Goal: Task Accomplishment & Management: Manage account settings

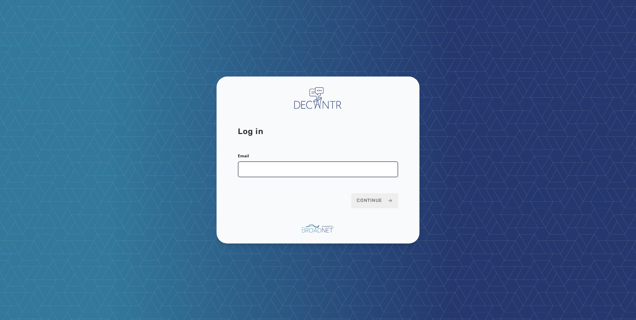
click at [306, 168] on input "Email" at bounding box center [318, 169] width 160 height 16
type input "**********"
click at [371, 201] on span "Continue" at bounding box center [375, 200] width 36 height 7
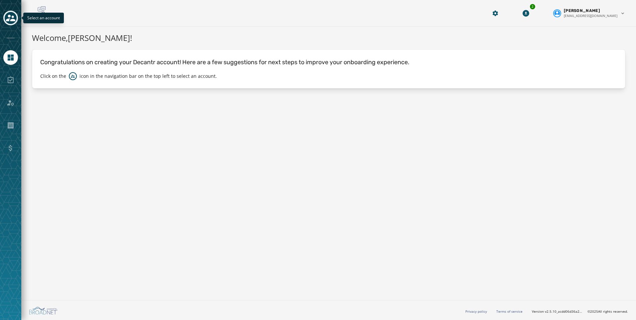
click at [9, 25] on button "Toggle account select drawer" at bounding box center [10, 18] width 15 height 15
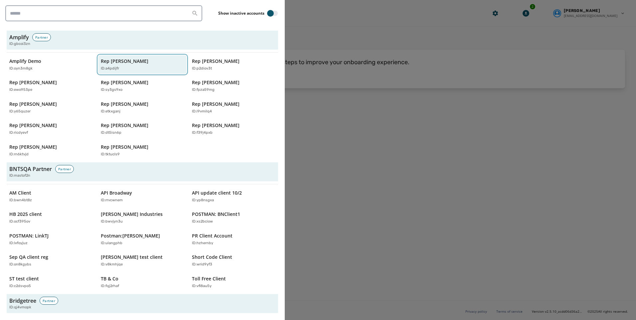
click at [126, 67] on div "ID: a4pdijfr" at bounding box center [139, 69] width 77 height 6
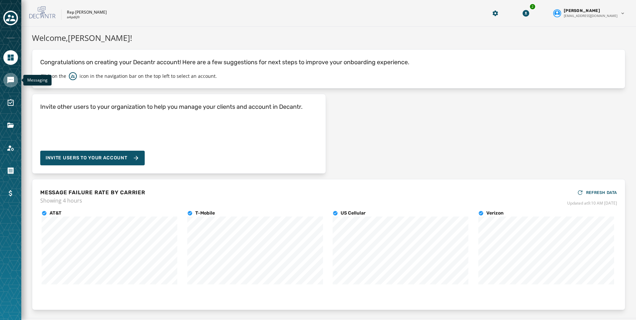
click at [12, 83] on icon "Navigate to Messaging" at bounding box center [11, 80] width 8 height 8
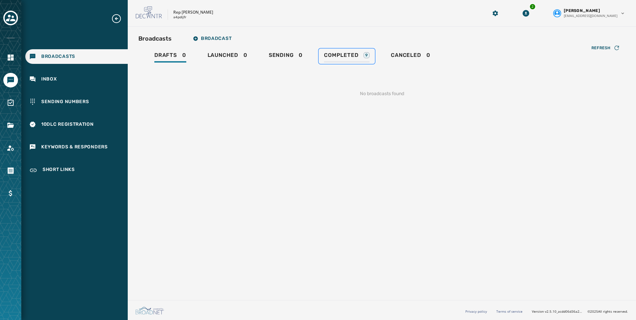
click at [365, 55] on div "9" at bounding box center [367, 55] width 6 height 6
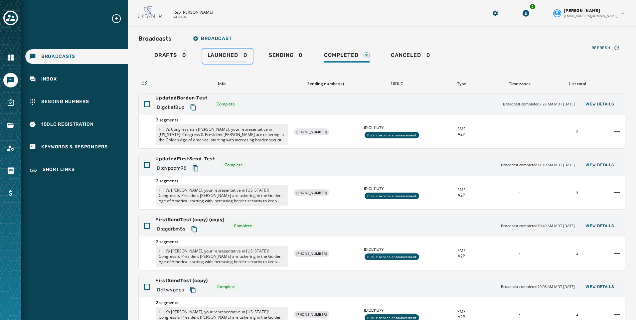
click at [238, 58] on div "Launched 0" at bounding box center [228, 57] width 40 height 11
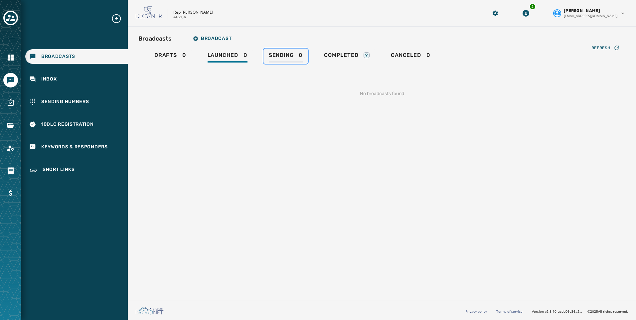
click at [270, 58] on span "Sending" at bounding box center [281, 55] width 25 height 7
click at [217, 56] on span "Launched" at bounding box center [223, 55] width 31 height 7
click at [6, 17] on icon "Toggle account select drawer" at bounding box center [10, 17] width 9 height 9
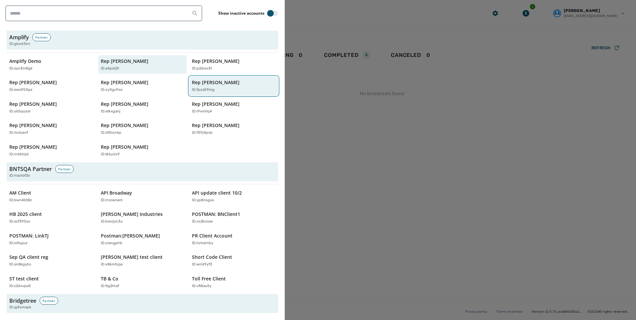
click at [198, 85] on p "Rep [PERSON_NAME]" at bounding box center [216, 82] width 48 height 7
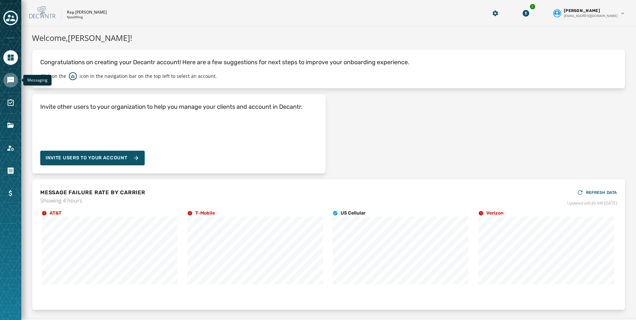
click at [9, 79] on icon "Navigate to Messaging" at bounding box center [11, 80] width 8 height 8
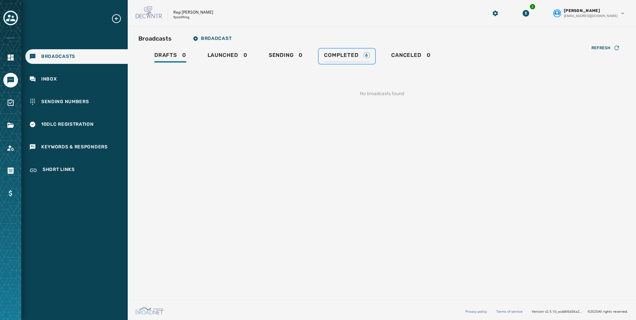
click at [335, 57] on span "Completed" at bounding box center [341, 55] width 34 height 7
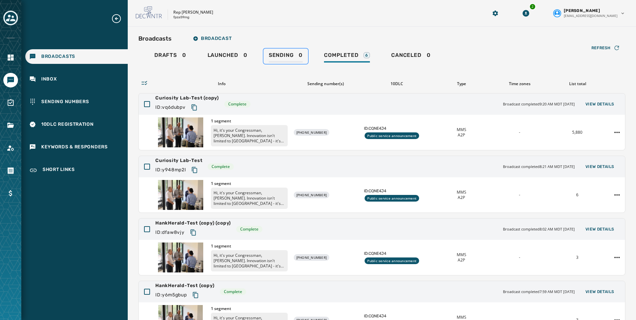
click at [285, 61] on div "Sending 0" at bounding box center [286, 57] width 34 height 11
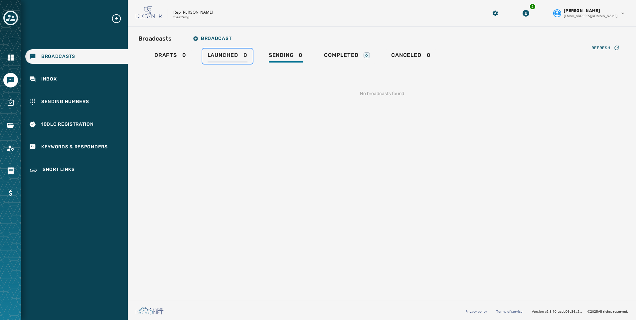
click at [234, 59] on div "Launched 0" at bounding box center [228, 57] width 40 height 11
click at [285, 54] on span "Sending" at bounding box center [281, 55] width 25 height 7
click at [339, 55] on span "Completed" at bounding box center [341, 55] width 34 height 7
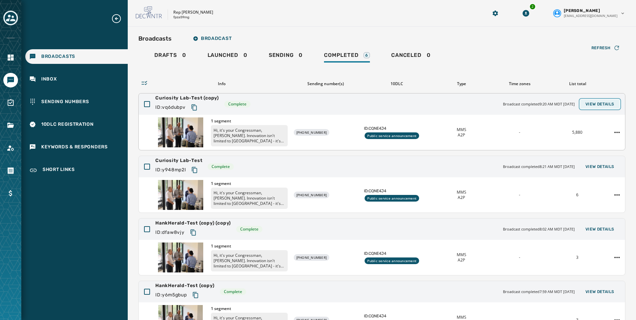
click at [605, 102] on span "View Details" at bounding box center [599, 103] width 29 height 5
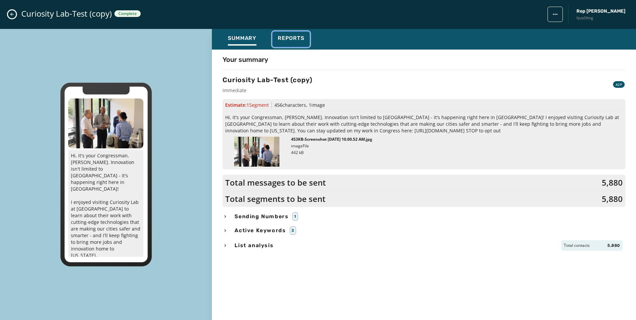
click at [301, 45] on div "Reports" at bounding box center [291, 40] width 27 height 11
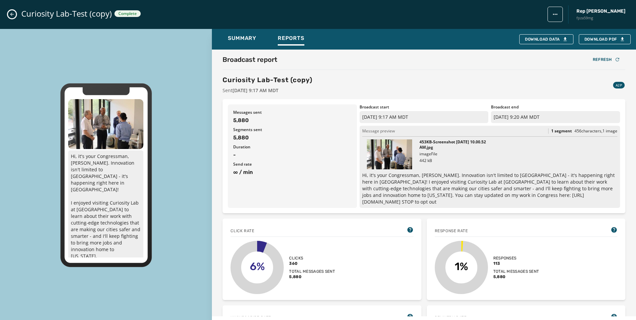
click at [9, 12] on icon "Close admin drawer" at bounding box center [11, 14] width 5 height 5
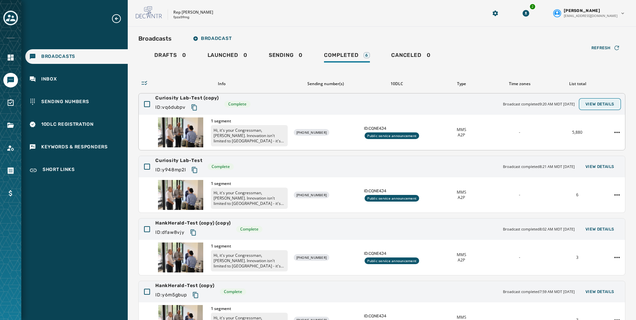
click at [591, 102] on span "View Details" at bounding box center [599, 103] width 29 height 5
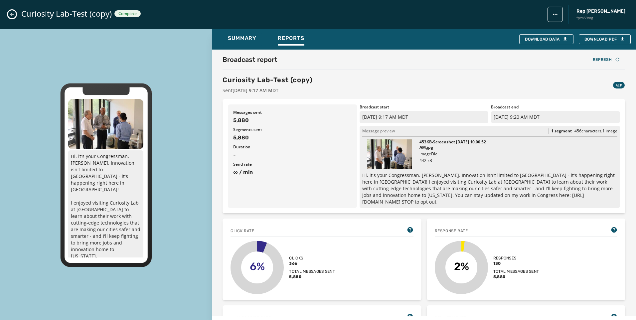
drag, startPoint x: 13, startPoint y: 13, endPoint x: 21, endPoint y: 17, distance: 8.2
click at [13, 13] on icon "Close admin drawer" at bounding box center [11, 14] width 5 height 5
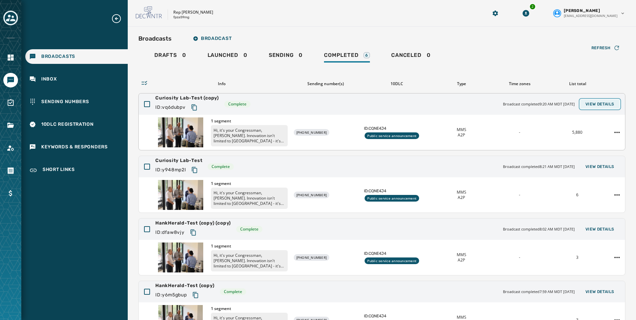
drag, startPoint x: 607, startPoint y: 101, endPoint x: 311, endPoint y: 144, distance: 299.0
click at [607, 101] on span "View Details" at bounding box center [599, 103] width 29 height 5
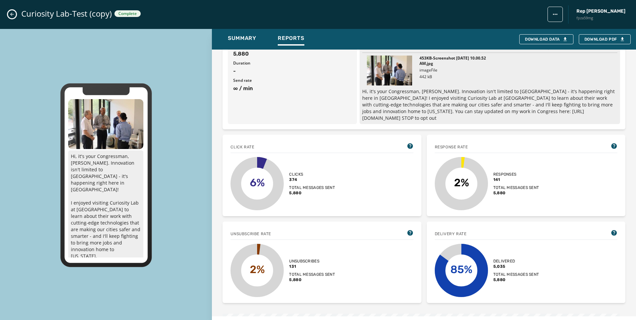
scroll to position [100, 0]
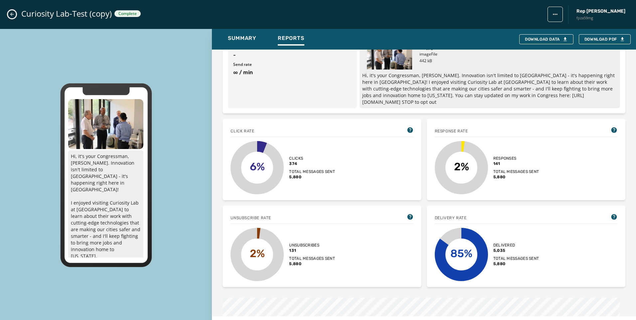
click at [6, 12] on div "Curiosity Lab-Test (copy) Complete Rep [PERSON_NAME] fpza59mg" at bounding box center [318, 14] width 636 height 29
click at [12, 17] on button "Close admin drawer" at bounding box center [12, 14] width 8 height 8
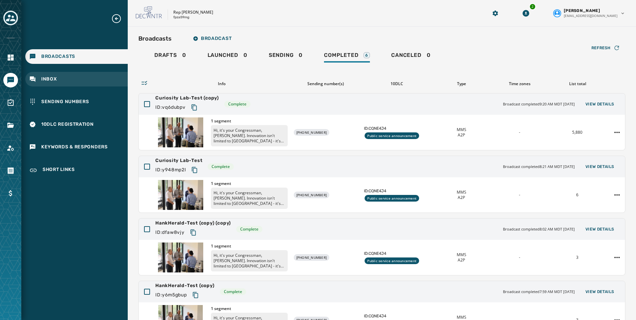
click at [42, 75] on div "Inbox" at bounding box center [76, 79] width 102 height 15
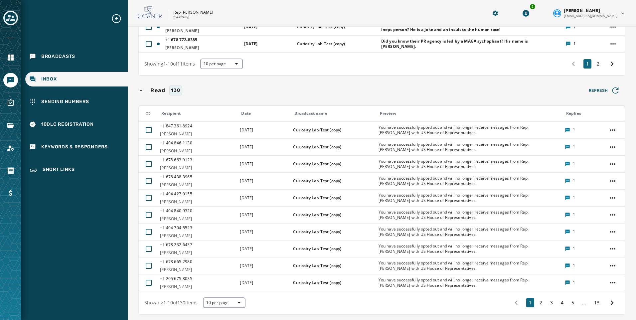
scroll to position [266, 0]
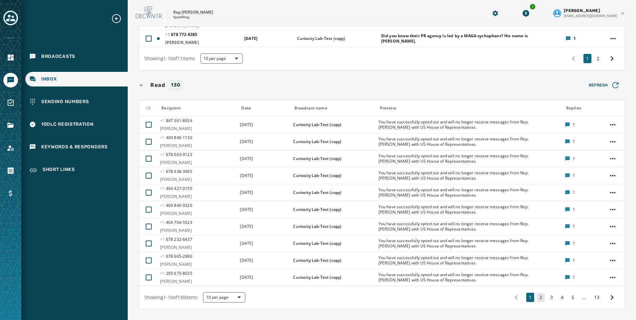
click at [537, 301] on button "2" at bounding box center [541, 297] width 8 height 9
click at [547, 302] on button "3" at bounding box center [551, 297] width 8 height 9
click at [558, 302] on button "4" at bounding box center [562, 297] width 8 height 9
click at [569, 302] on button "5" at bounding box center [573, 297] width 8 height 9
click at [572, 303] on div "1 ... 4 5 6 ... 13" at bounding box center [564, 297] width 112 height 12
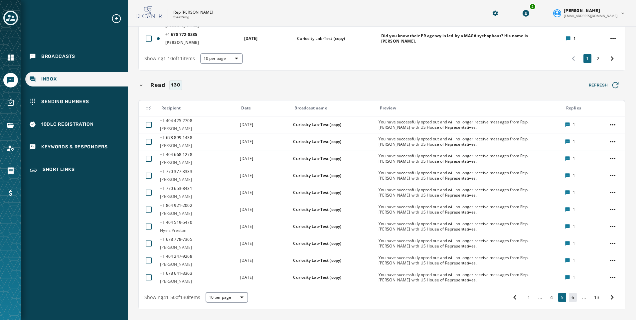
click at [569, 302] on button "6" at bounding box center [573, 297] width 8 height 9
click at [569, 302] on button "7" at bounding box center [573, 297] width 8 height 9
click at [569, 302] on button "8" at bounding box center [573, 297] width 8 height 9
click at [569, 302] on button "9" at bounding box center [573, 297] width 8 height 9
click at [569, 302] on button "10" at bounding box center [571, 297] width 11 height 9
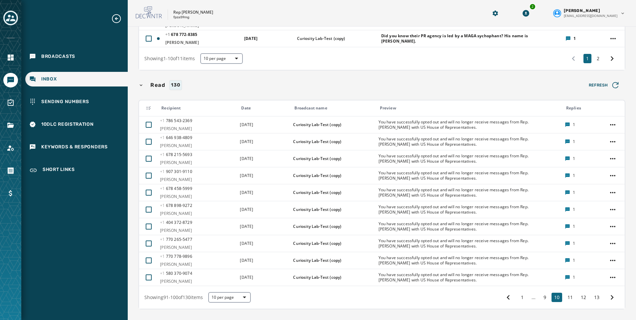
click at [569, 302] on button "11" at bounding box center [570, 297] width 11 height 9
click at [578, 301] on button "12" at bounding box center [583, 297] width 11 height 9
click at [595, 302] on button "13" at bounding box center [596, 297] width 11 height 9
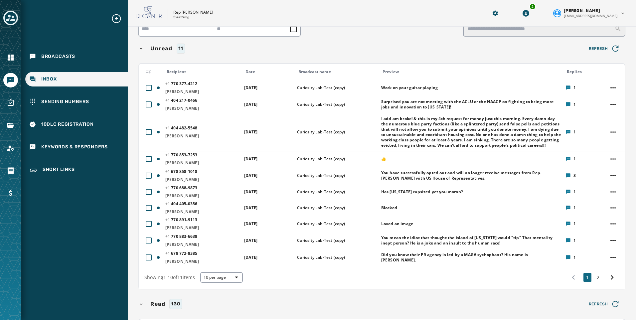
scroll to position [33, 0]
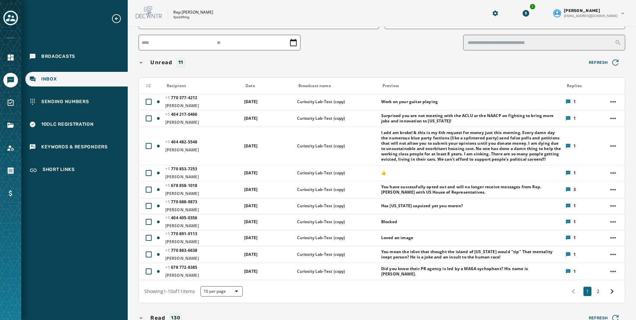
drag, startPoint x: 44, startPoint y: 56, endPoint x: 25, endPoint y: 61, distance: 19.6
click at [44, 56] on span "Broadcasts" at bounding box center [58, 56] width 34 height 7
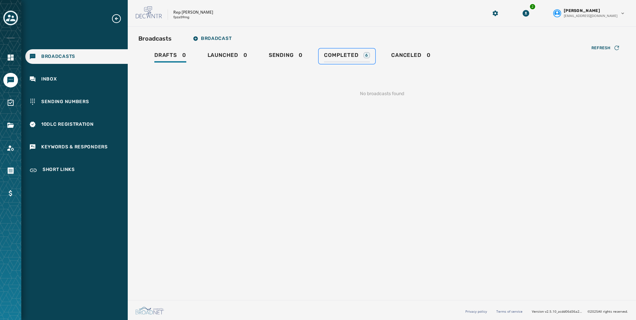
click at [347, 51] on link "Completed 6" at bounding box center [347, 56] width 57 height 15
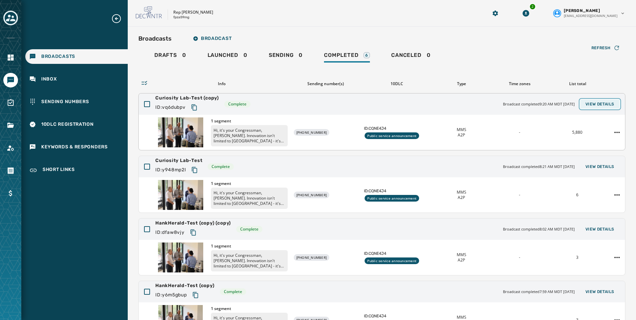
click at [580, 105] on button "View Details" at bounding box center [600, 103] width 40 height 9
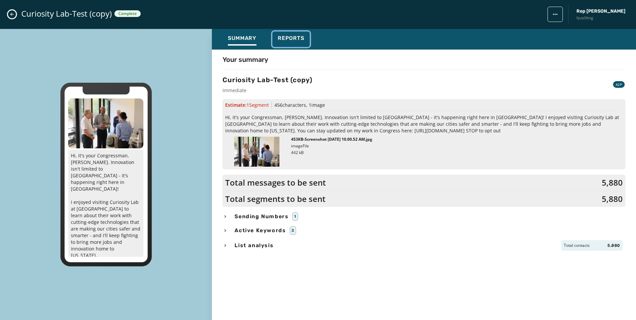
drag, startPoint x: 300, startPoint y: 42, endPoint x: 345, endPoint y: 70, distance: 52.7
click at [344, 69] on div "Summary Reports Your summary Curiosity Lab-Test (copy) Immediate A2P Estimate: …" at bounding box center [424, 170] width 424 height 282
click at [229, 233] on div "Active Keywords 3" at bounding box center [424, 230] width 403 height 9
click at [291, 39] on span "Reports" at bounding box center [291, 38] width 27 height 7
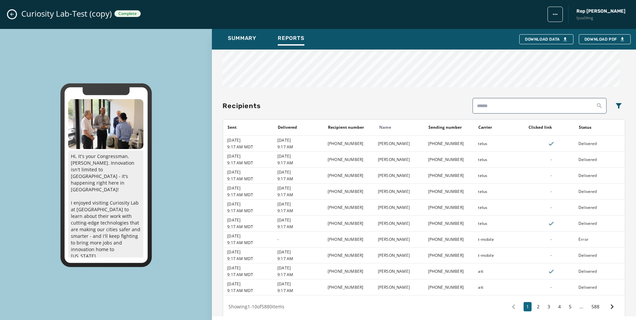
scroll to position [510, 0]
click at [534, 303] on button "2" at bounding box center [538, 305] width 8 height 9
click at [534, 301] on button "2" at bounding box center [538, 305] width 8 height 9
click at [527, 300] on div "1 2 3 4 5 ... 588" at bounding box center [562, 306] width 113 height 12
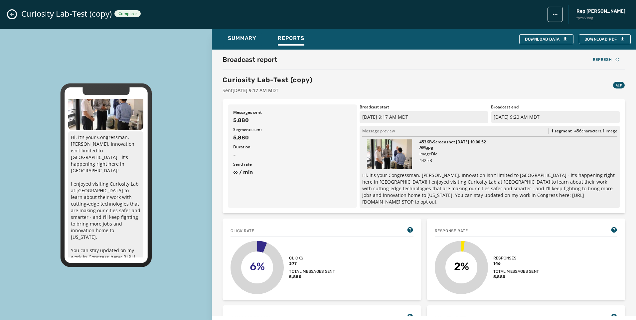
scroll to position [29, 0]
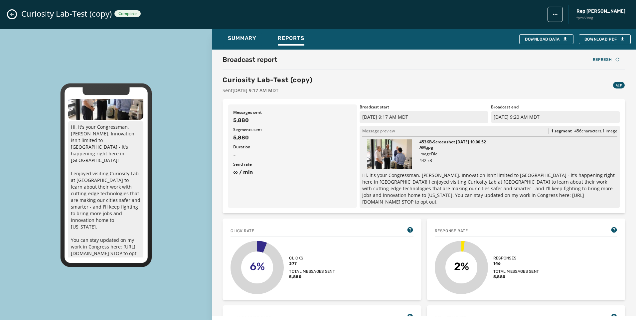
click at [8, 13] on button "Close admin drawer" at bounding box center [12, 14] width 8 height 8
